Goal: Transaction & Acquisition: Purchase product/service

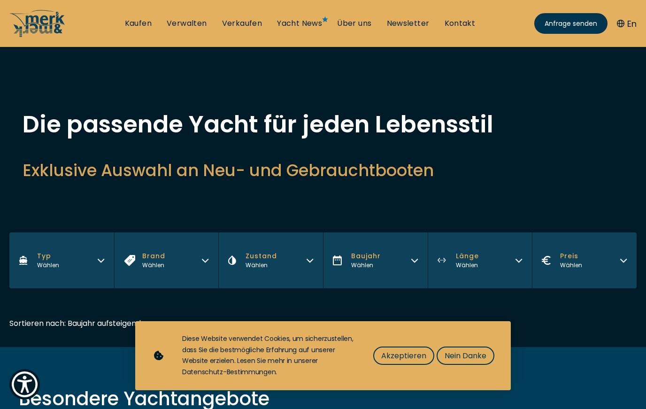
click at [90, 264] on button "Typ Wählen" at bounding box center [61, 260] width 105 height 56
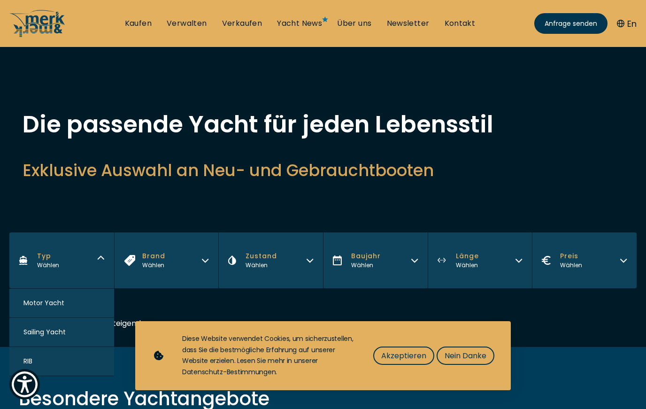
click at [26, 308] on span "Motor Yacht" at bounding box center [43, 303] width 41 height 10
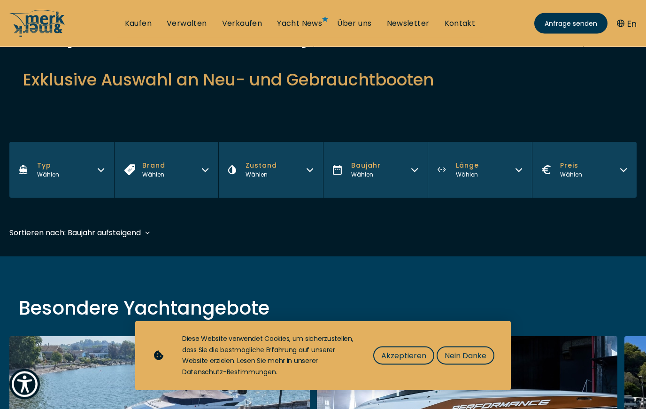
click at [28, 306] on div "Besondere Yachtangebote" at bounding box center [323, 308] width 646 height 28
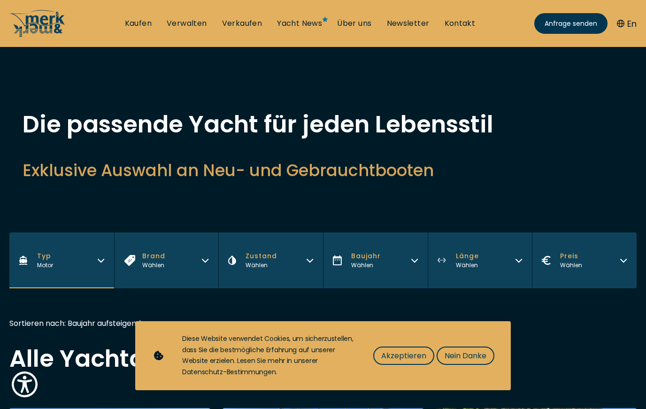
click at [198, 265] on button "Brand Wählen" at bounding box center [166, 260] width 105 height 56
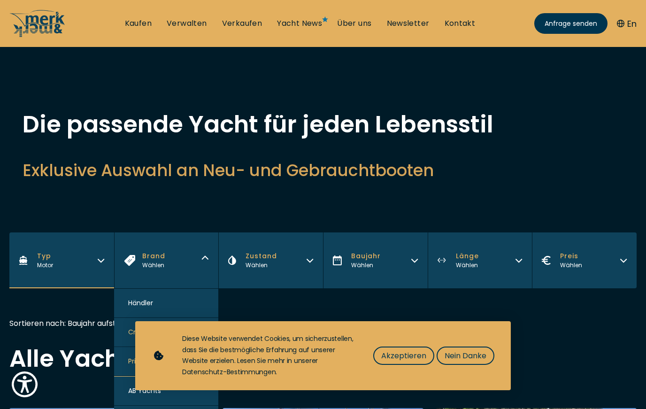
click at [459, 387] on div "Diese Website verwendet Cookies, um sicherzustellen, dass Sie die bestmögliche …" at bounding box center [322, 355] width 375 height 69
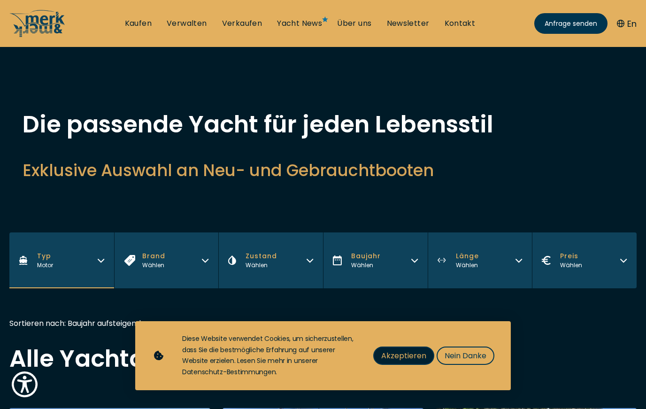
click at [420, 364] on button "Akzeptieren" at bounding box center [403, 355] width 61 height 18
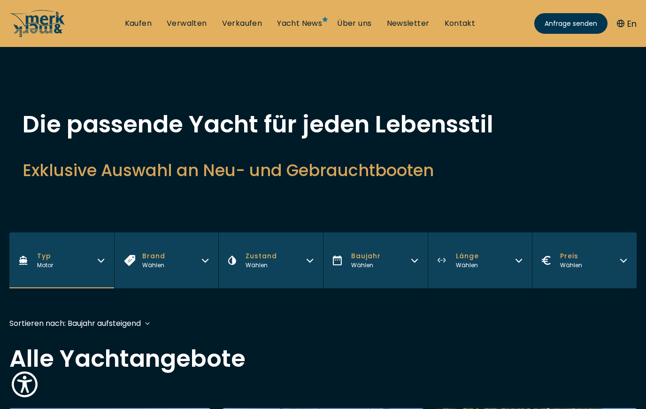
click at [200, 263] on button "Brand Wählen" at bounding box center [166, 260] width 105 height 56
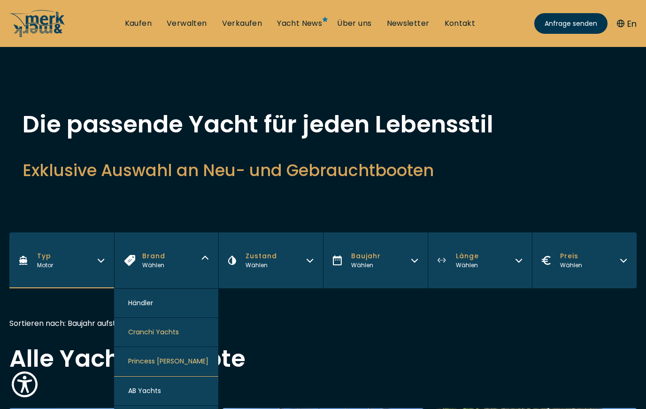
click at [267, 267] on div "Wählen" at bounding box center [260, 265] width 31 height 8
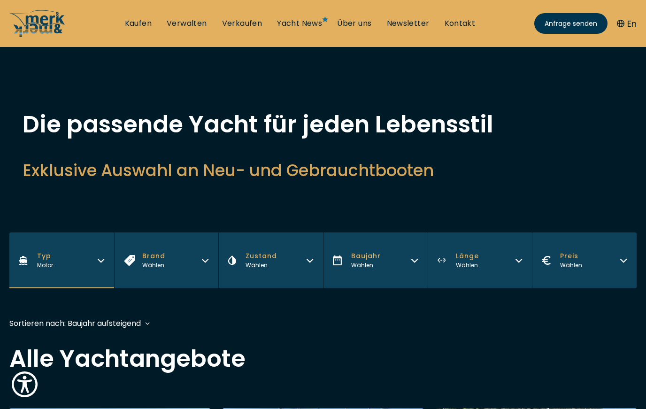
click at [498, 267] on button "Länge Wählen" at bounding box center [480, 260] width 105 height 56
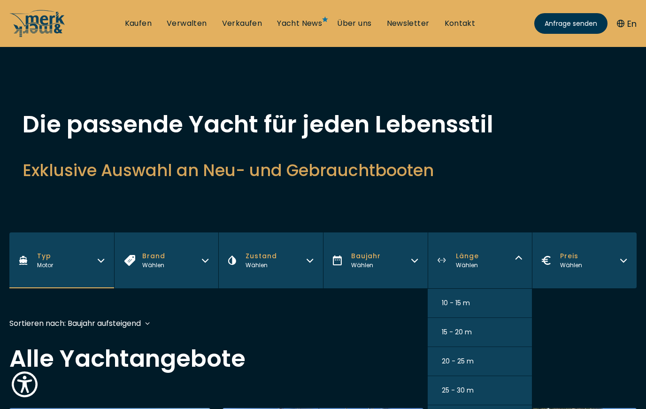
click at [466, 308] on span "10 - 15 m" at bounding box center [456, 303] width 28 height 10
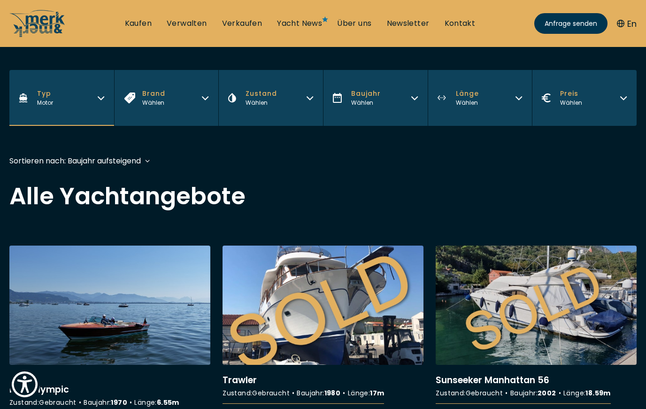
scroll to position [231, 0]
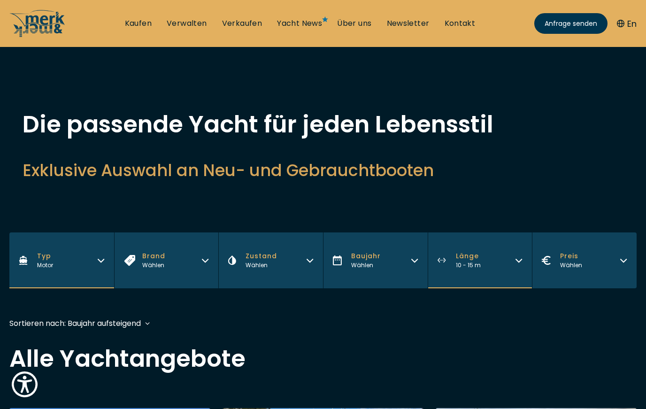
click at [630, 260] on button "Preis Wählen" at bounding box center [584, 260] width 105 height 56
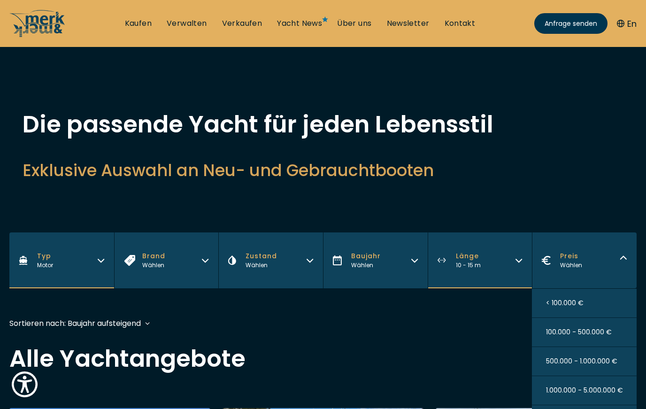
click at [592, 306] on button "< 100.000 €" at bounding box center [584, 303] width 105 height 29
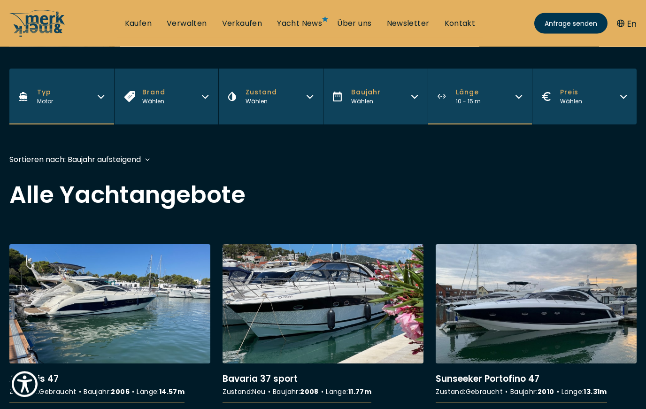
scroll to position [232, 0]
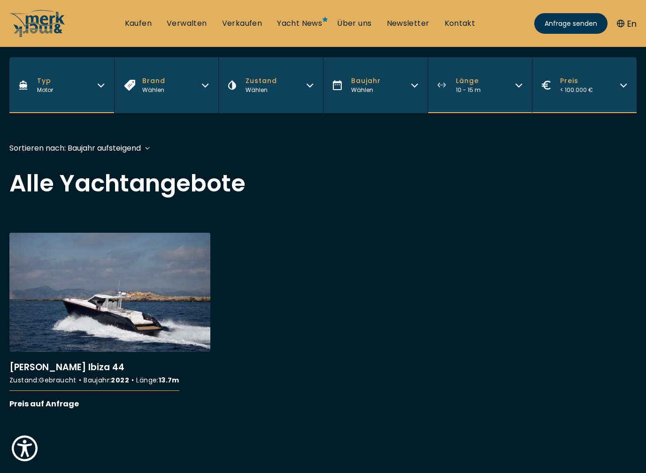
click at [592, 339] on div "More details about [PERSON_NAME] Ibiza 44 [PERSON_NAME] [GEOGRAPHIC_DATA] 44 Zu…" at bounding box center [323, 331] width 646 height 196
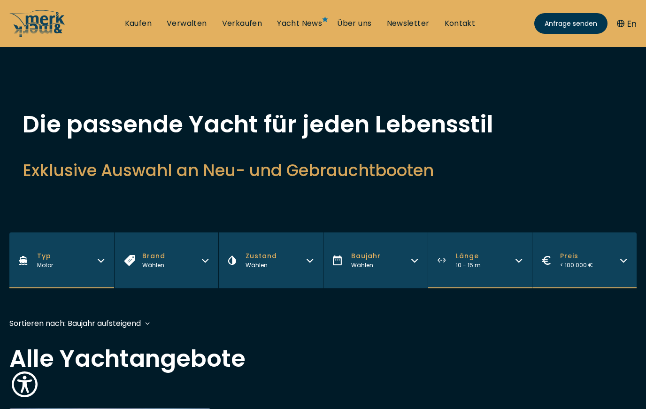
click at [627, 266] on button "Preis < 100.000 €" at bounding box center [584, 260] width 105 height 56
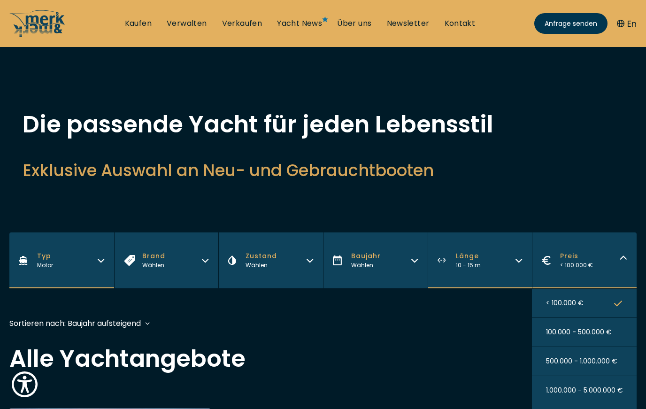
click at [585, 333] on span "100.000 - 500.000 €" at bounding box center [579, 332] width 66 height 10
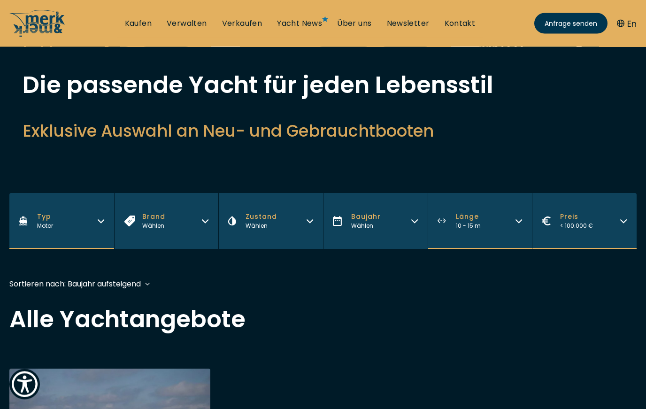
scroll to position [232, 0]
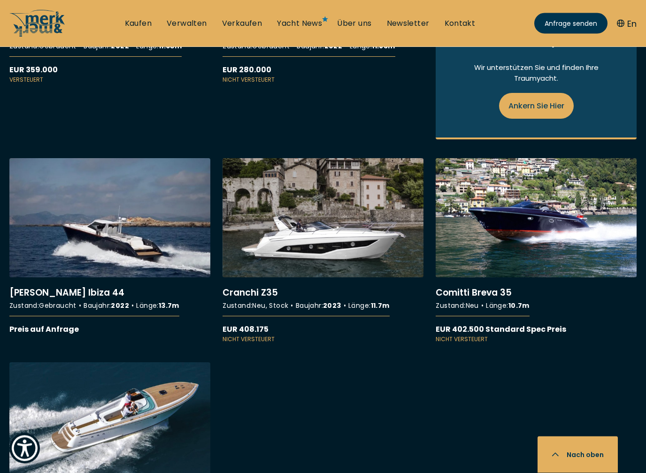
scroll to position [713, 0]
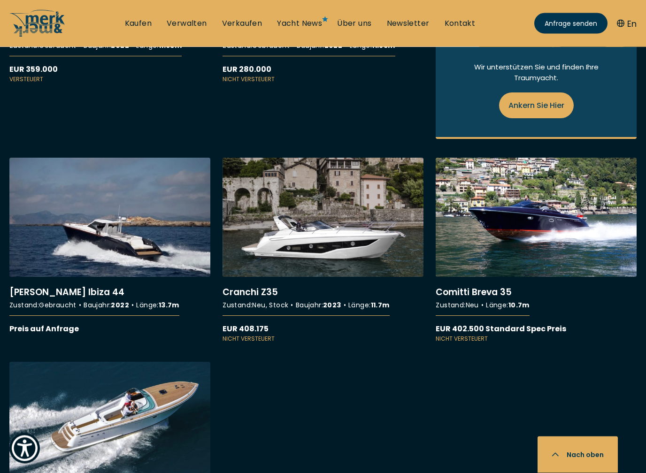
click at [581, 356] on div "More details about Atlantis 47 Atlantis 47 Zustand : Gebraucht Baujahr : 2006 L…" at bounding box center [323, 130] width 646 height 872
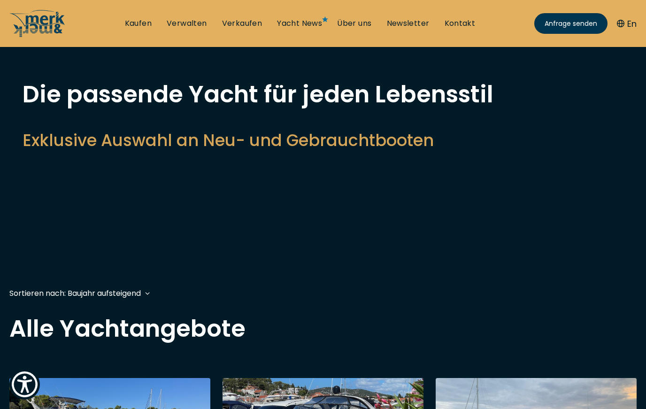
scroll to position [0, 0]
